Goal: Task Accomplishment & Management: Use online tool/utility

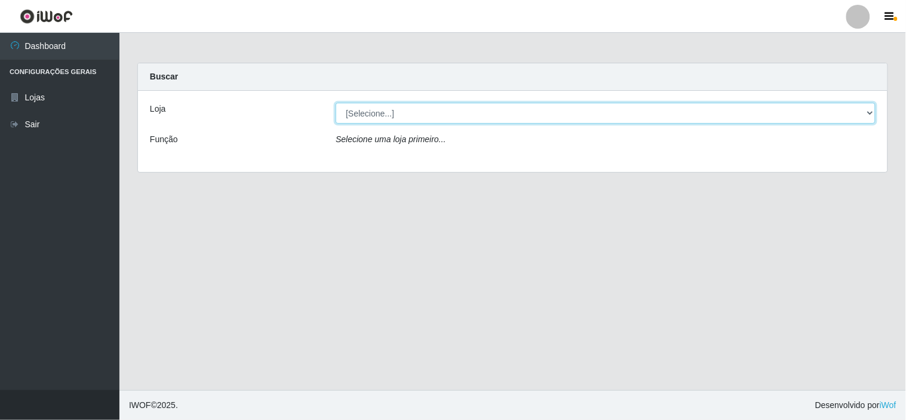
drag, startPoint x: 434, startPoint y: 102, endPoint x: 433, endPoint y: 110, distance: 8.4
click at [433, 110] on select "[Selecione...] Rede Compras Supermercados - LOJA 6" at bounding box center [606, 113] width 540 height 21
select select "398"
click at [336, 103] on select "[Selecione...] Rede Compras Supermercados - LOJA 6" at bounding box center [606, 113] width 540 height 21
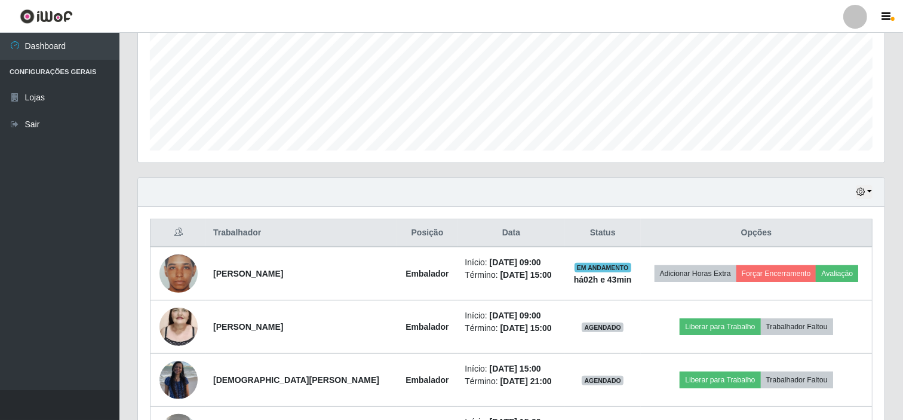
scroll to position [398, 0]
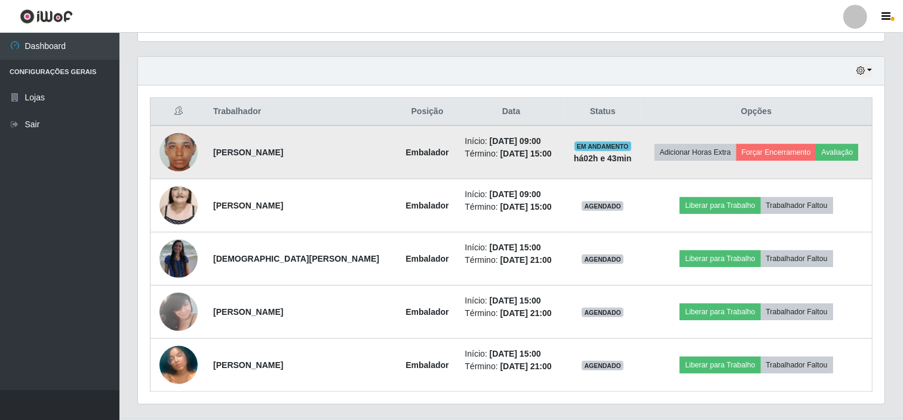
click at [187, 162] on img at bounding box center [178, 152] width 38 height 68
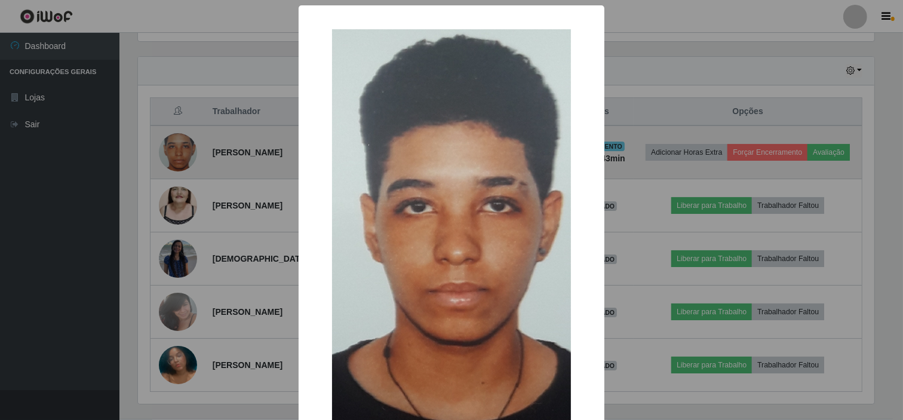
scroll to position [247, 739]
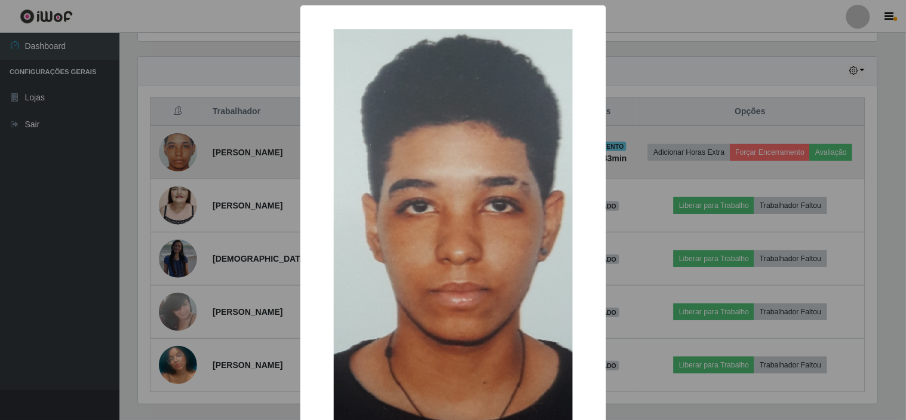
click at [187, 162] on div "× OK Cancel" at bounding box center [453, 210] width 906 height 420
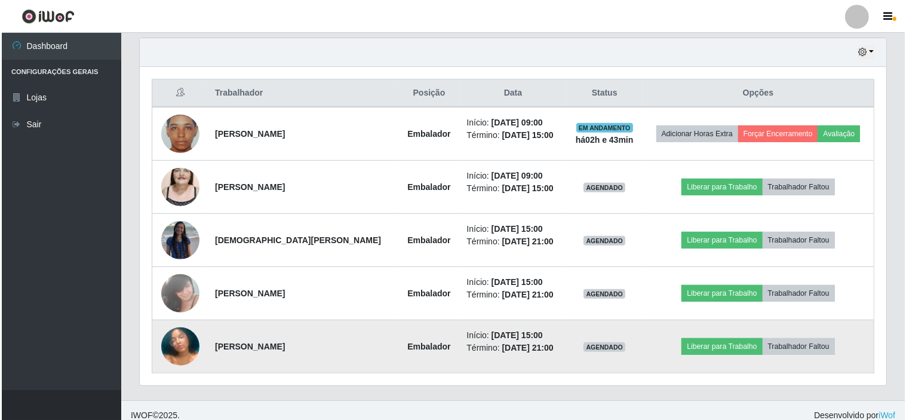
scroll to position [426, 0]
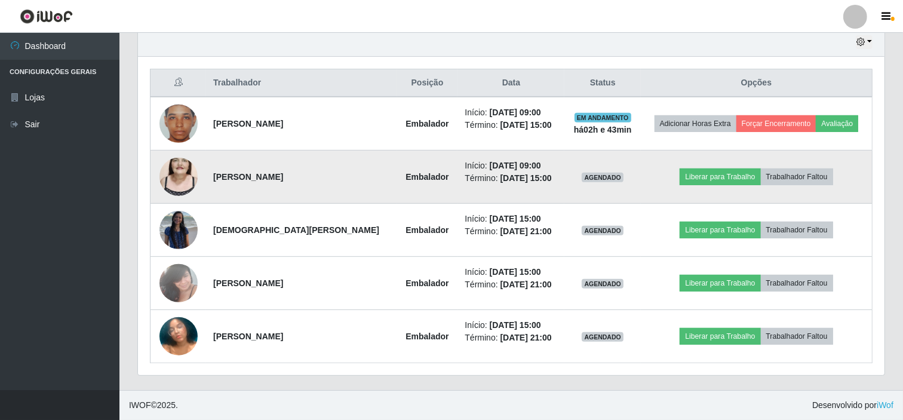
click at [180, 183] on img at bounding box center [178, 177] width 38 height 68
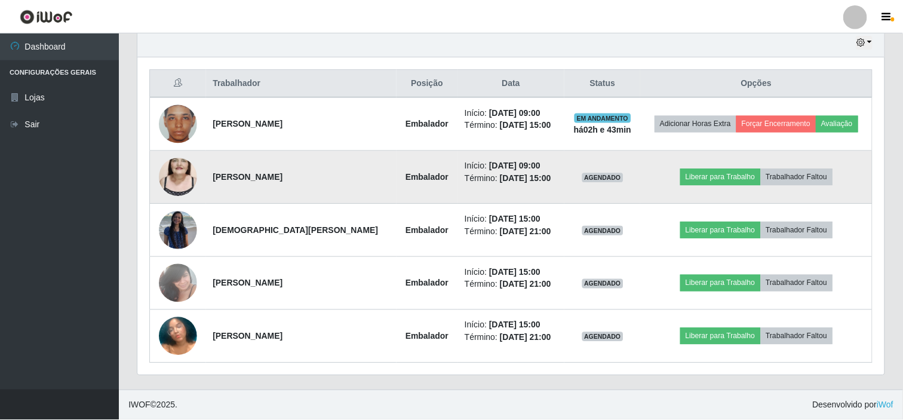
scroll to position [247, 739]
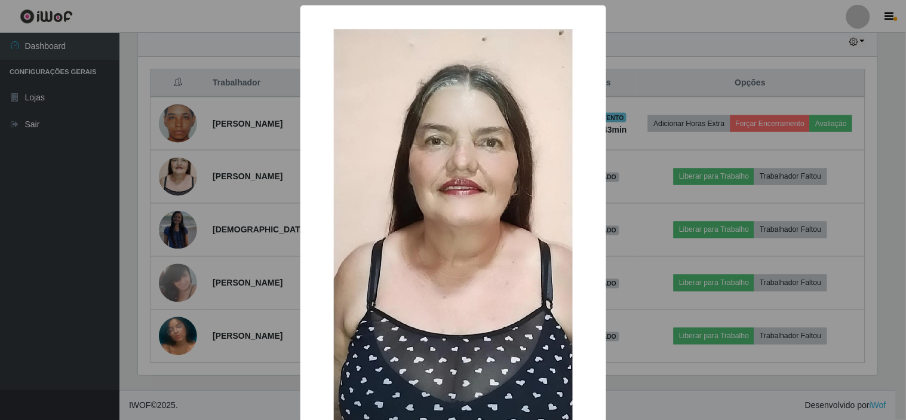
click at [180, 183] on div "× OK Cancel" at bounding box center [453, 210] width 906 height 420
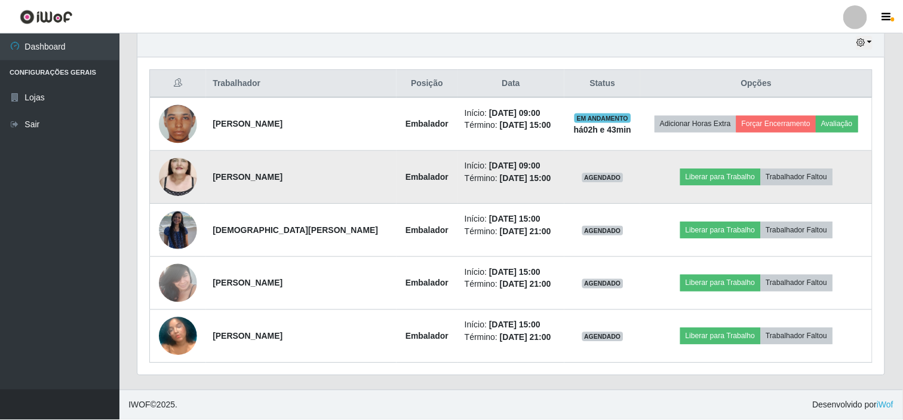
scroll to position [247, 746]
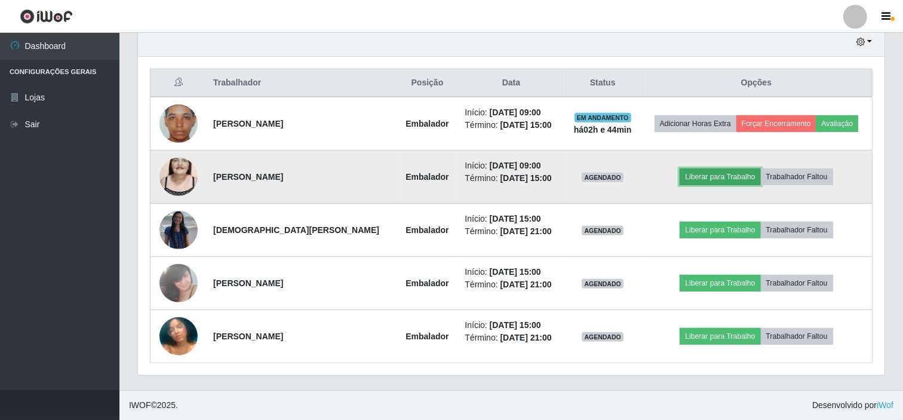
click at [713, 173] on button "Liberar para Trabalho" at bounding box center [720, 176] width 81 height 17
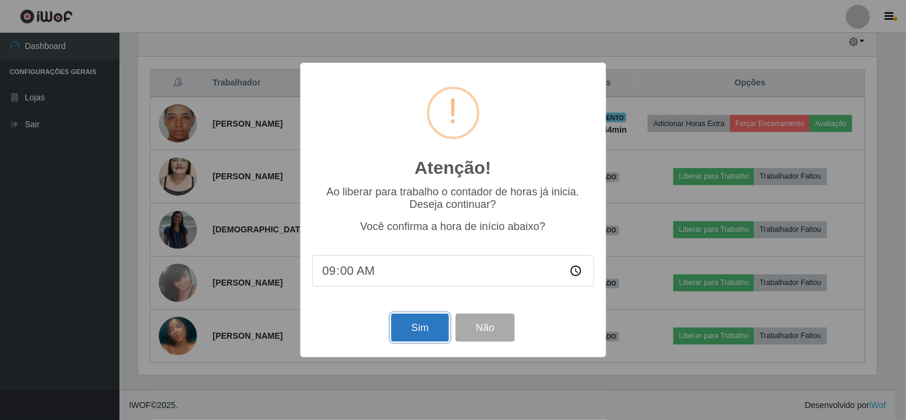
click at [416, 332] on button "Sim" at bounding box center [420, 328] width 58 height 28
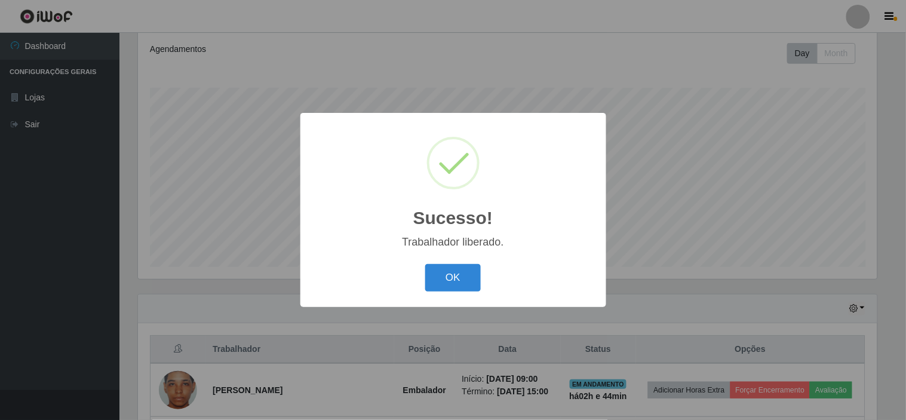
click at [445, 261] on div "OK Cancel" at bounding box center [453, 277] width 282 height 34
click at [469, 271] on button "OK" at bounding box center [453, 278] width 56 height 28
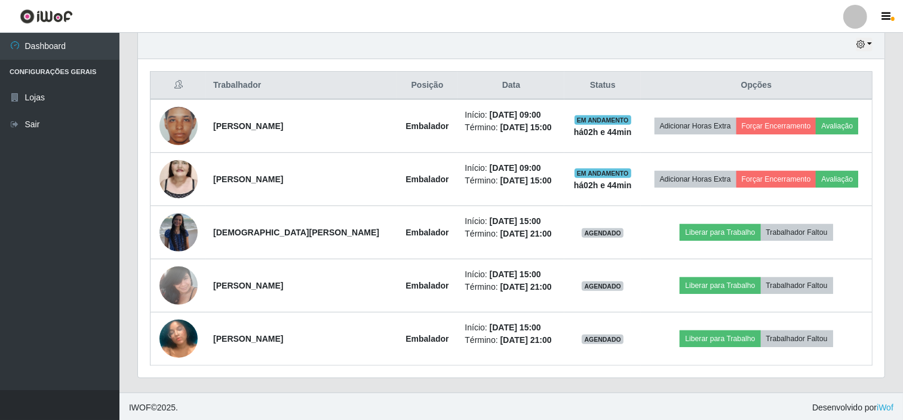
scroll to position [426, 0]
